Goal: Browse casually: Explore the website without a specific task or goal

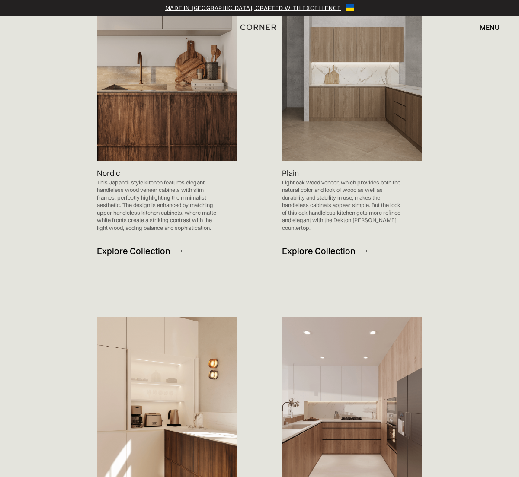
scroll to position [655, 0]
click at [313, 122] on img at bounding box center [352, 62] width 140 height 198
click at [297, 246] on div "Explore Collection" at bounding box center [318, 252] width 73 height 12
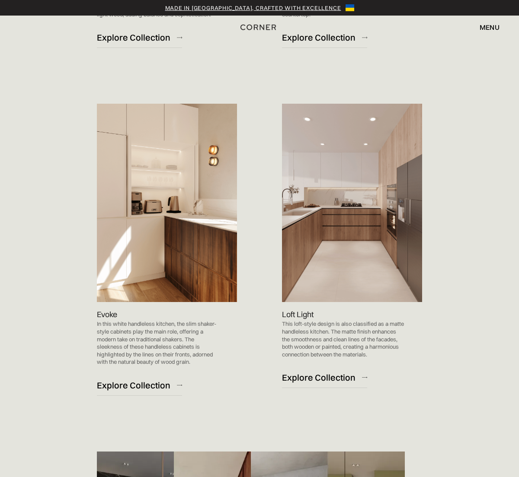
click at [160, 140] on img at bounding box center [167, 203] width 140 height 198
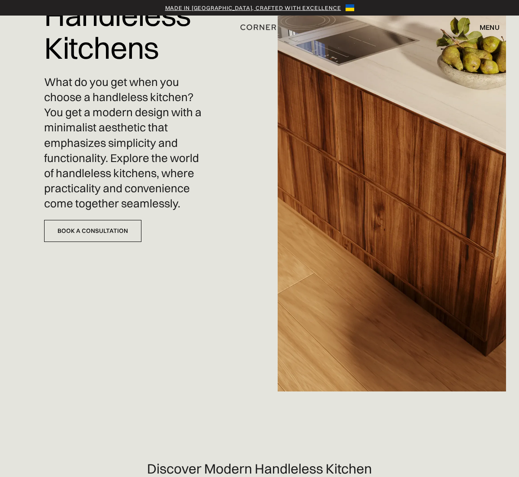
scroll to position [76, 0]
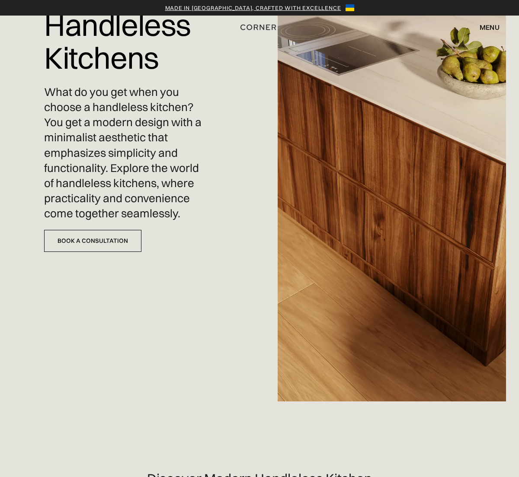
click at [319, 189] on img at bounding box center [392, 162] width 228 height 477
click at [105, 239] on link "Book a Consultation" at bounding box center [92, 241] width 97 height 22
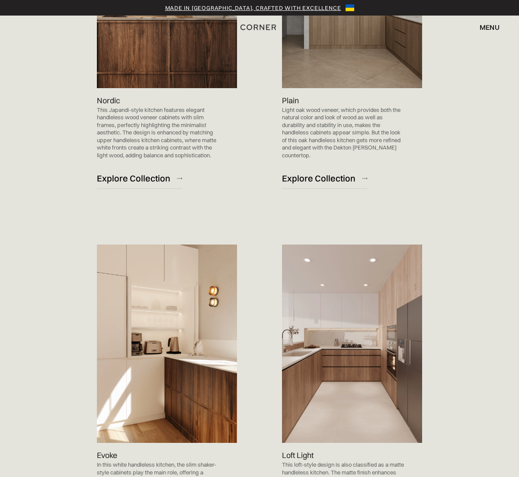
scroll to position [730, 0]
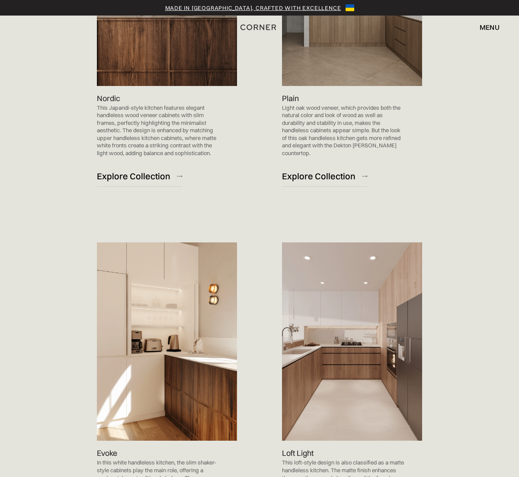
click at [140, 349] on img at bounding box center [167, 341] width 140 height 198
click at [169, 374] on img at bounding box center [167, 341] width 140 height 198
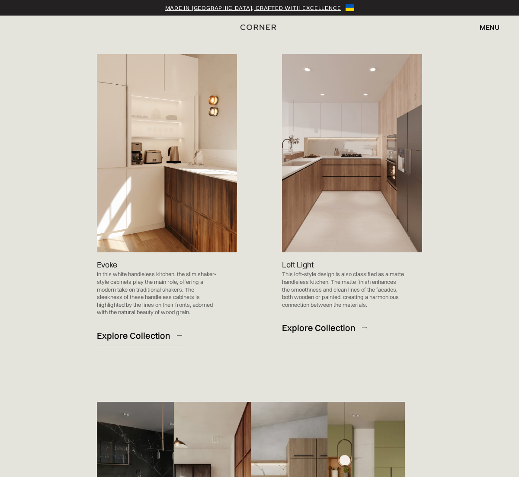
scroll to position [917, 0]
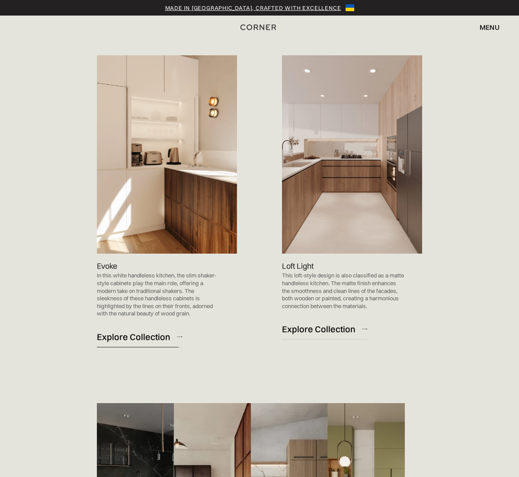
click at [152, 338] on div "Explore Collection" at bounding box center [133, 337] width 73 height 12
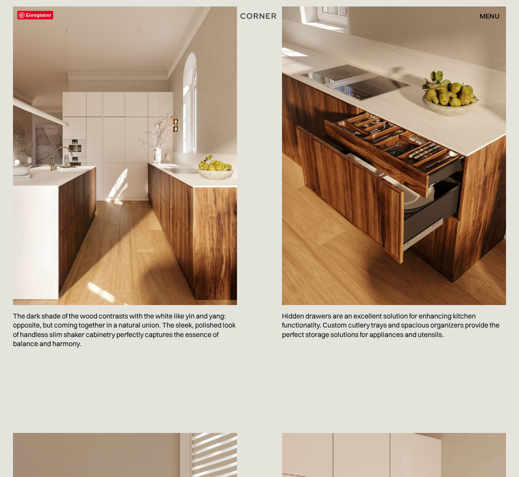
click at [169, 212] on img at bounding box center [125, 155] width 224 height 299
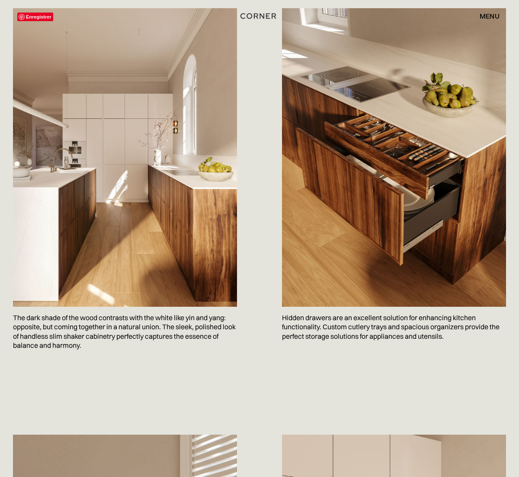
click at [148, 214] on img at bounding box center [125, 157] width 224 height 299
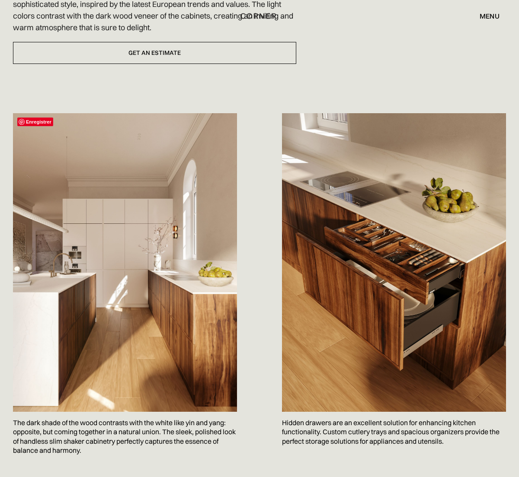
scroll to position [376, 0]
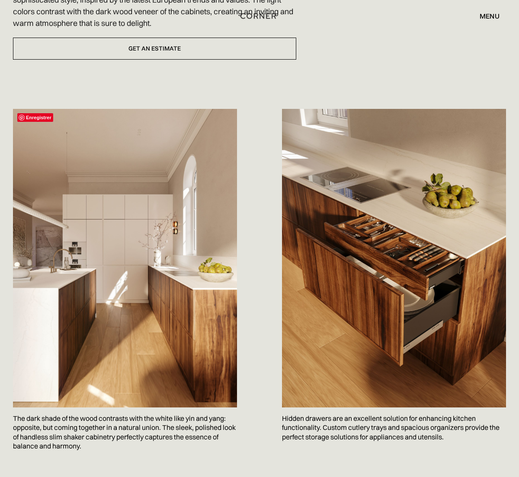
click at [112, 224] on img at bounding box center [125, 258] width 224 height 299
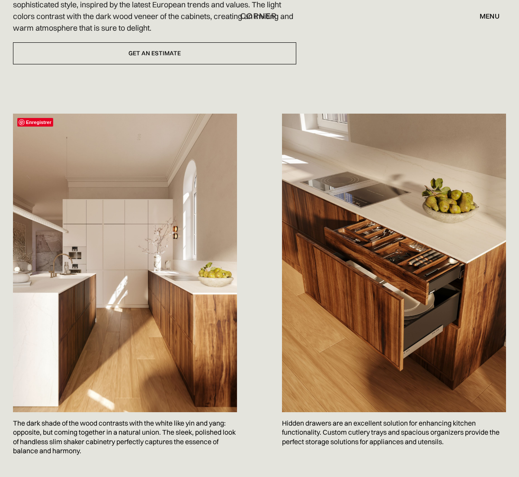
click at [110, 232] on img at bounding box center [125, 263] width 224 height 299
